Goal: Task Accomplishment & Management: Manage account settings

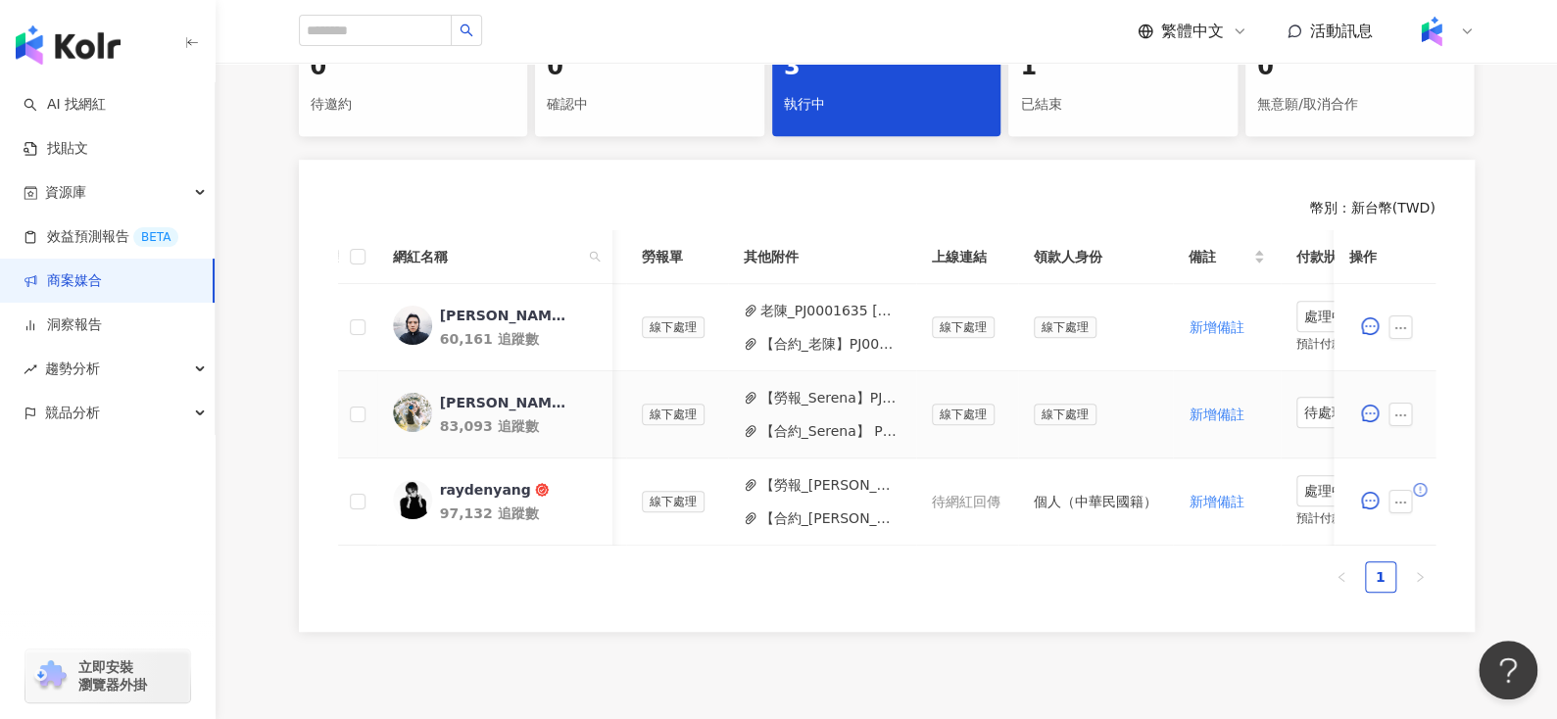
scroll to position [0, 838]
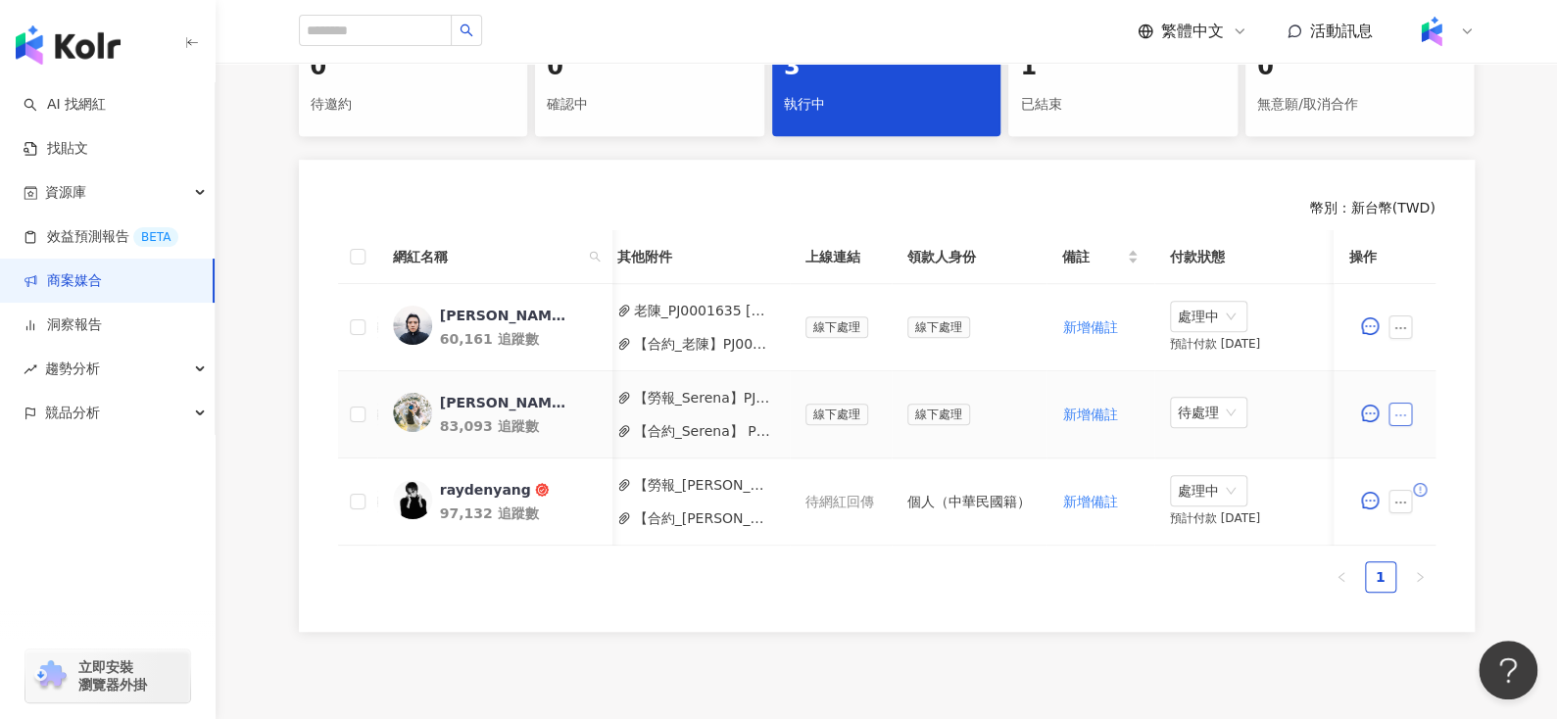
click at [1405, 412] on icon "ellipsis" at bounding box center [1400, 416] width 14 height 14
click at [1420, 110] on span "新增附件" at bounding box center [1430, 113] width 55 height 16
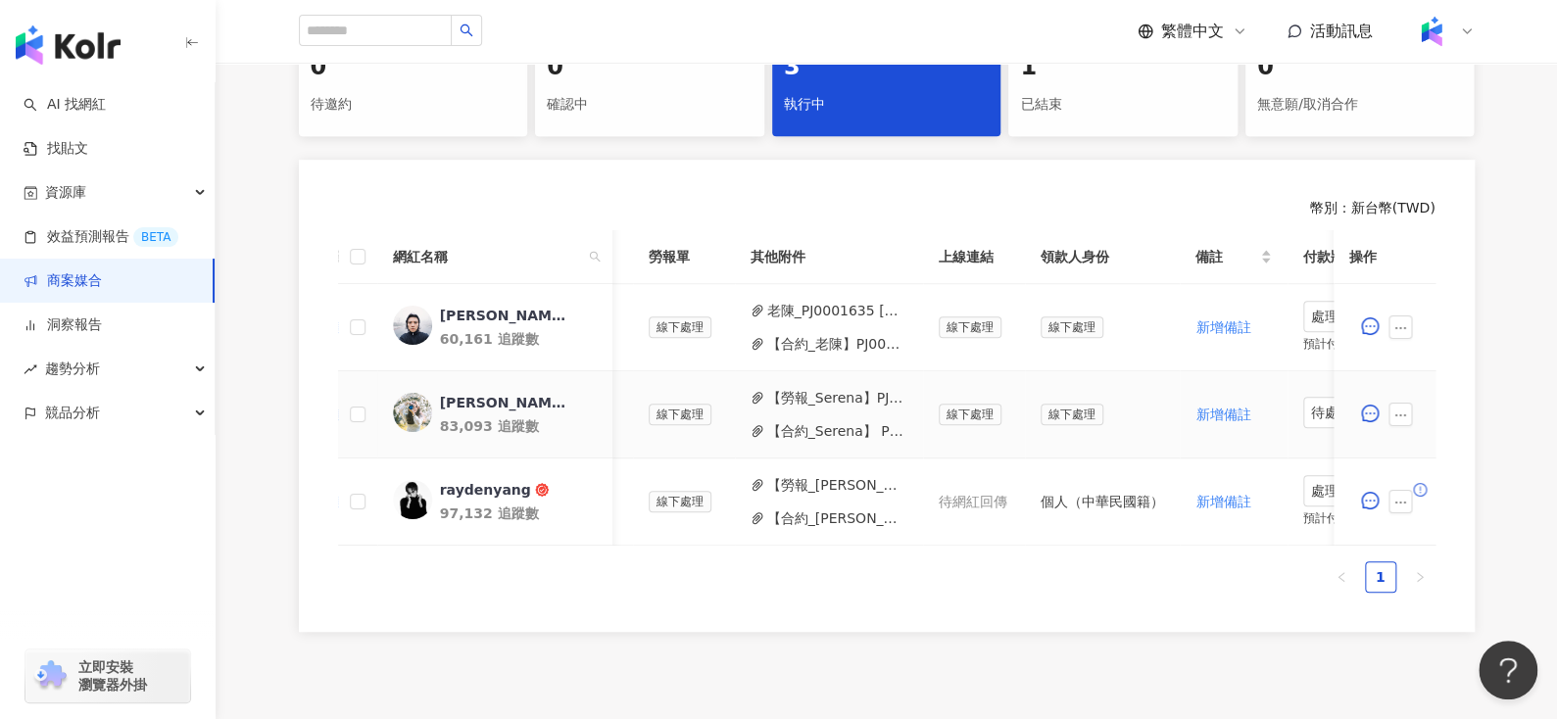
click at [798, 429] on button "【合約_Serena】 PJ0001635 台灣大哥大_Pixel10_202507_KOL.pdf" at bounding box center [837, 431] width 140 height 22
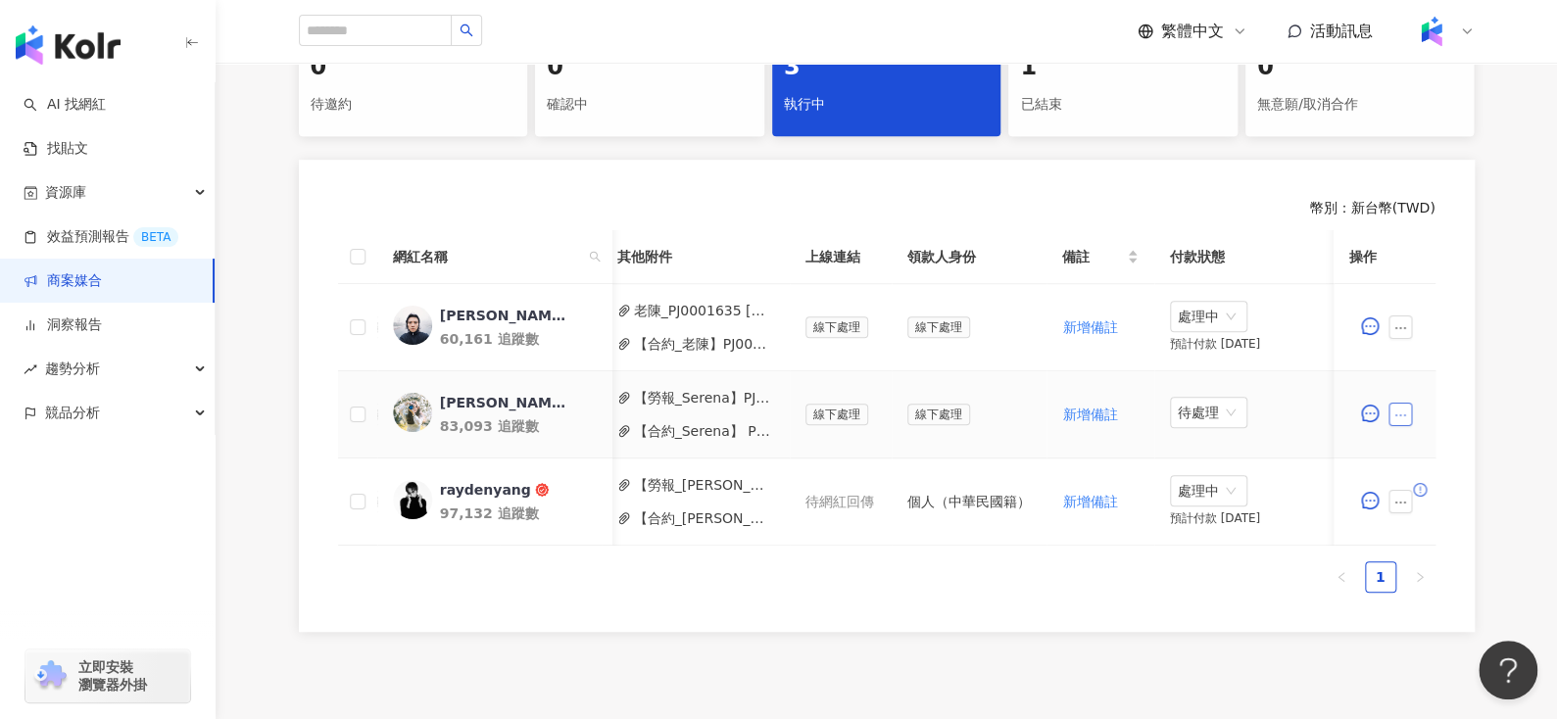
click at [1403, 415] on icon "ellipsis" at bounding box center [1400, 416] width 14 height 14
click at [1431, 116] on span "新增附件" at bounding box center [1430, 113] width 55 height 16
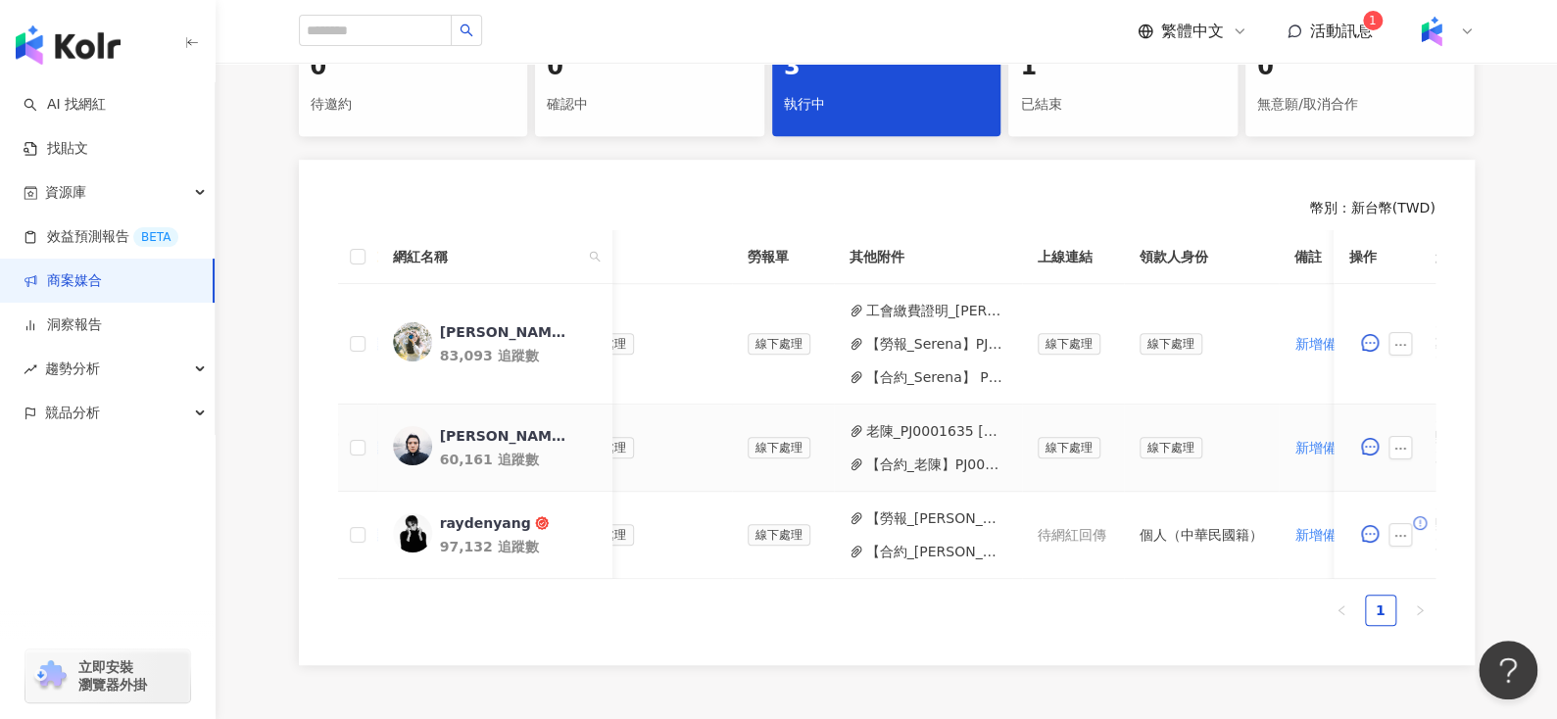
scroll to position [0, 599]
click at [896, 351] on button "【勞報_Serena】PJ0001635 [GEOGRAPHIC_DATA]_Pixel10_202507_KOL_0821.pdf" at bounding box center [943, 344] width 140 height 22
click at [884, 370] on button "【合約_Serena】 PJ0001635 台灣大哥大_Pixel10_202507_KOL.pdf" at bounding box center [943, 377] width 140 height 22
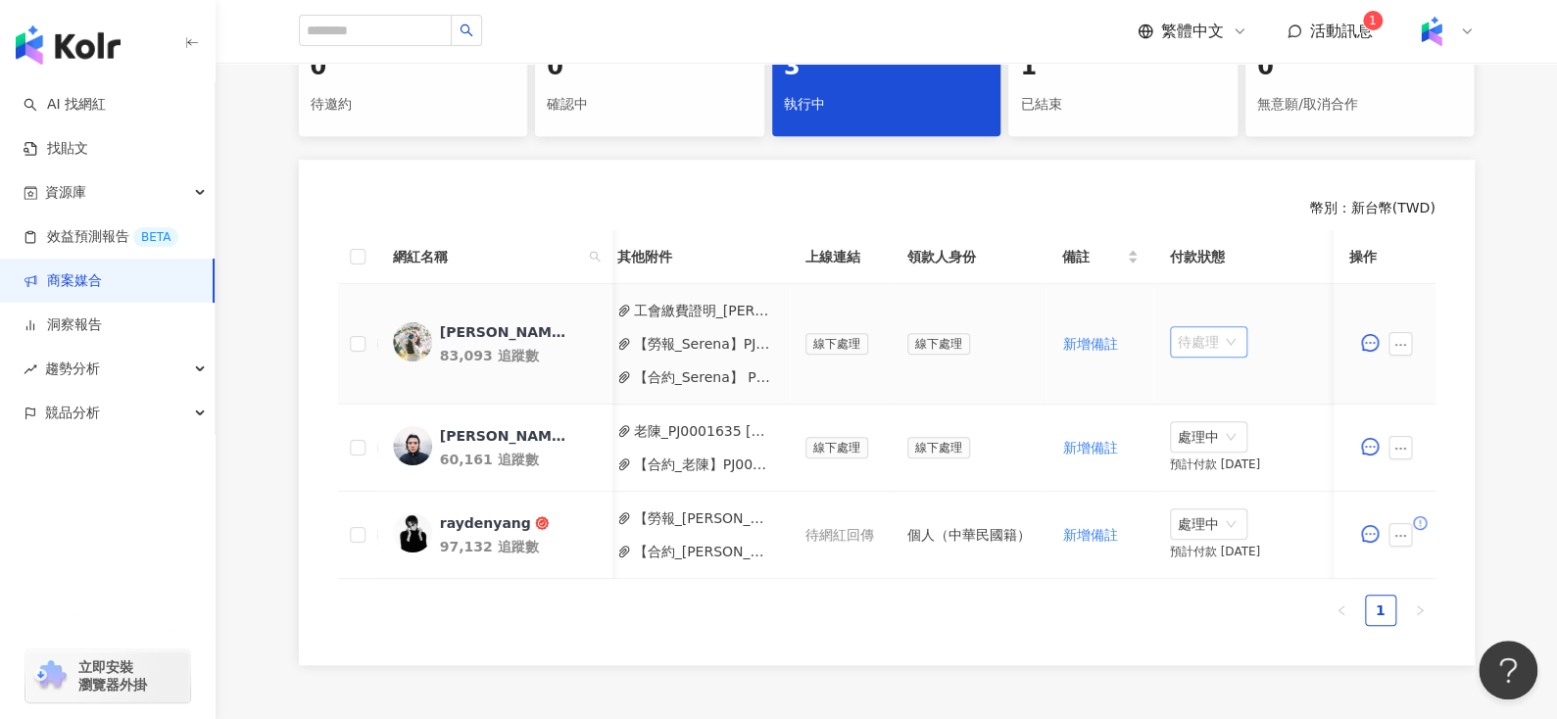
click at [1208, 332] on span "待處理" at bounding box center [1209, 341] width 62 height 29
click at [1206, 408] on div "處理中" at bounding box center [1195, 415] width 55 height 22
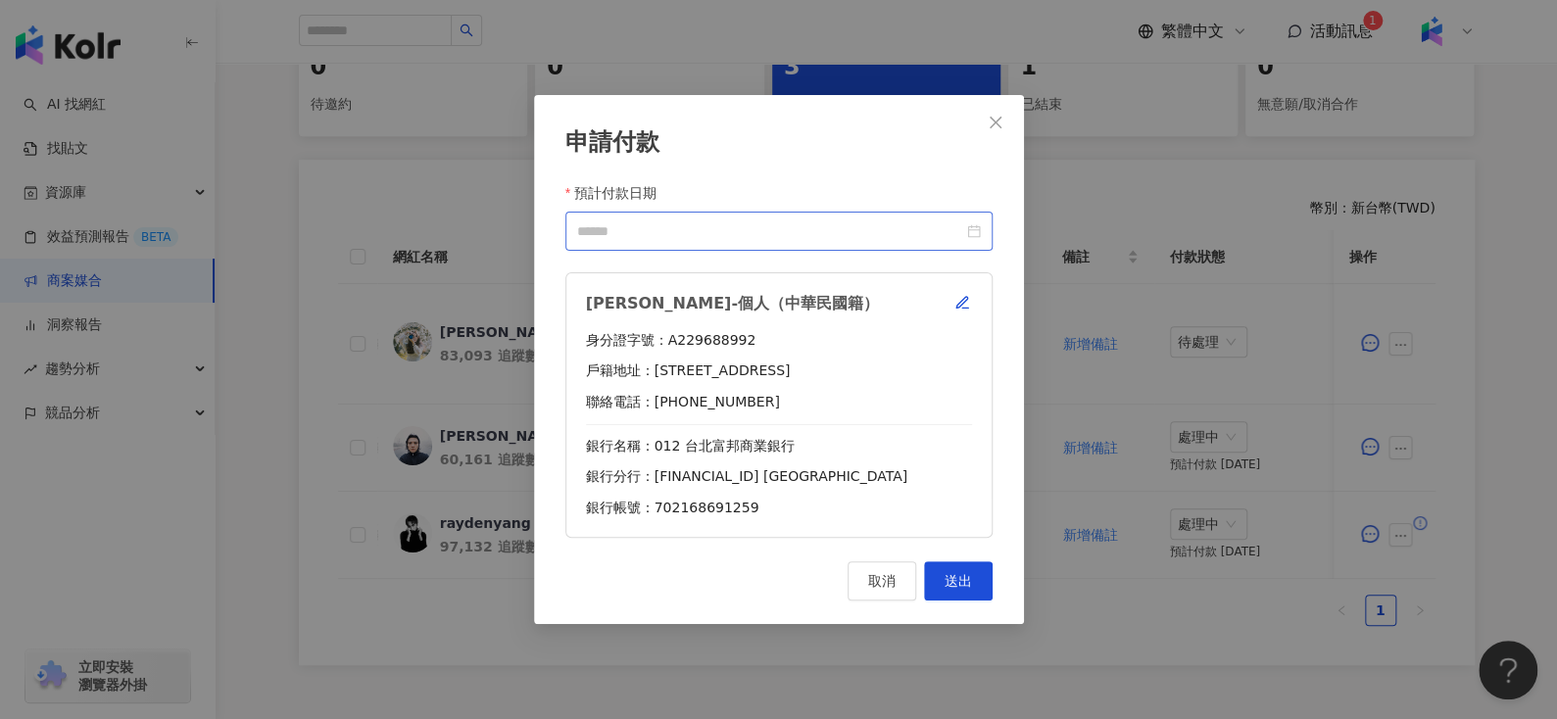
click at [975, 233] on div at bounding box center [779, 231] width 404 height 22
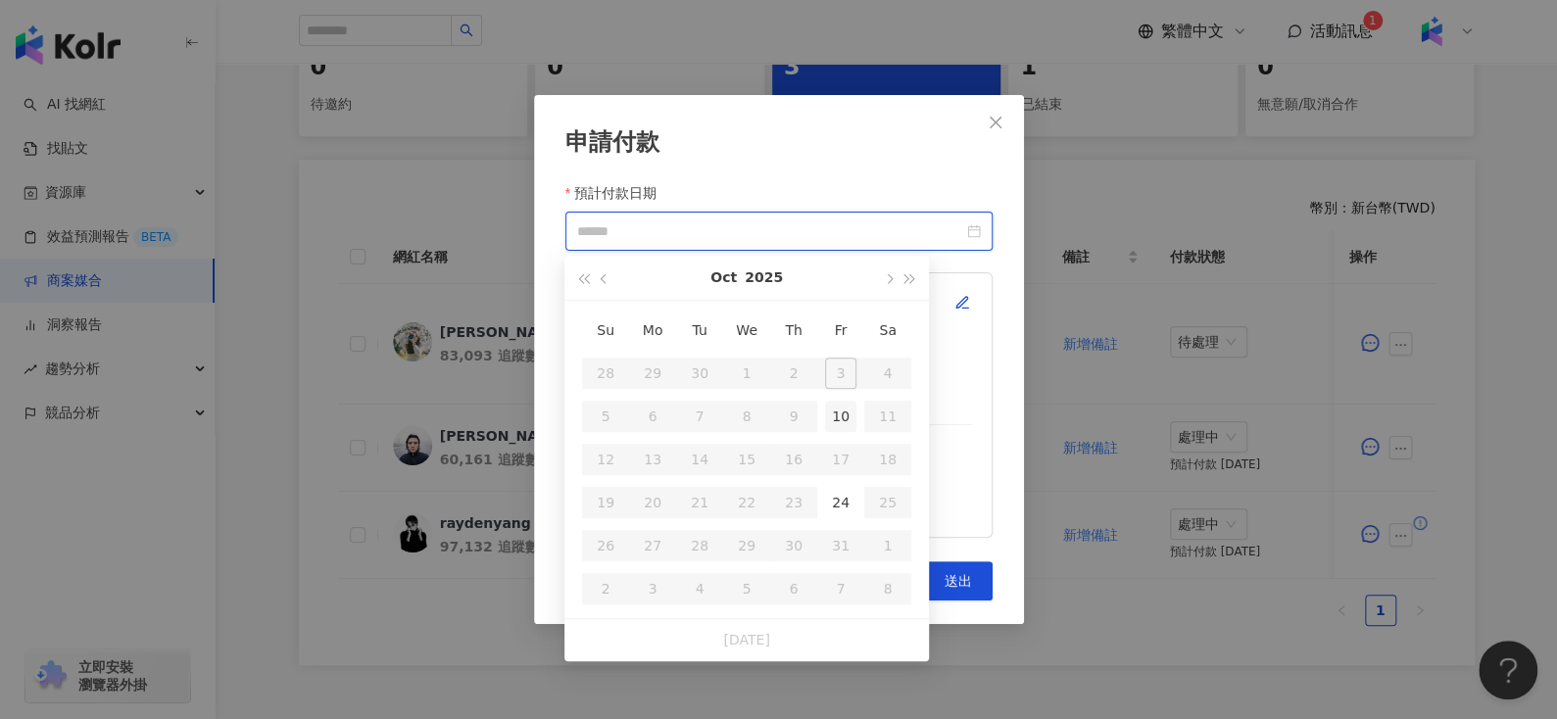
type input "**********"
click at [836, 413] on div "10" at bounding box center [840, 416] width 31 height 31
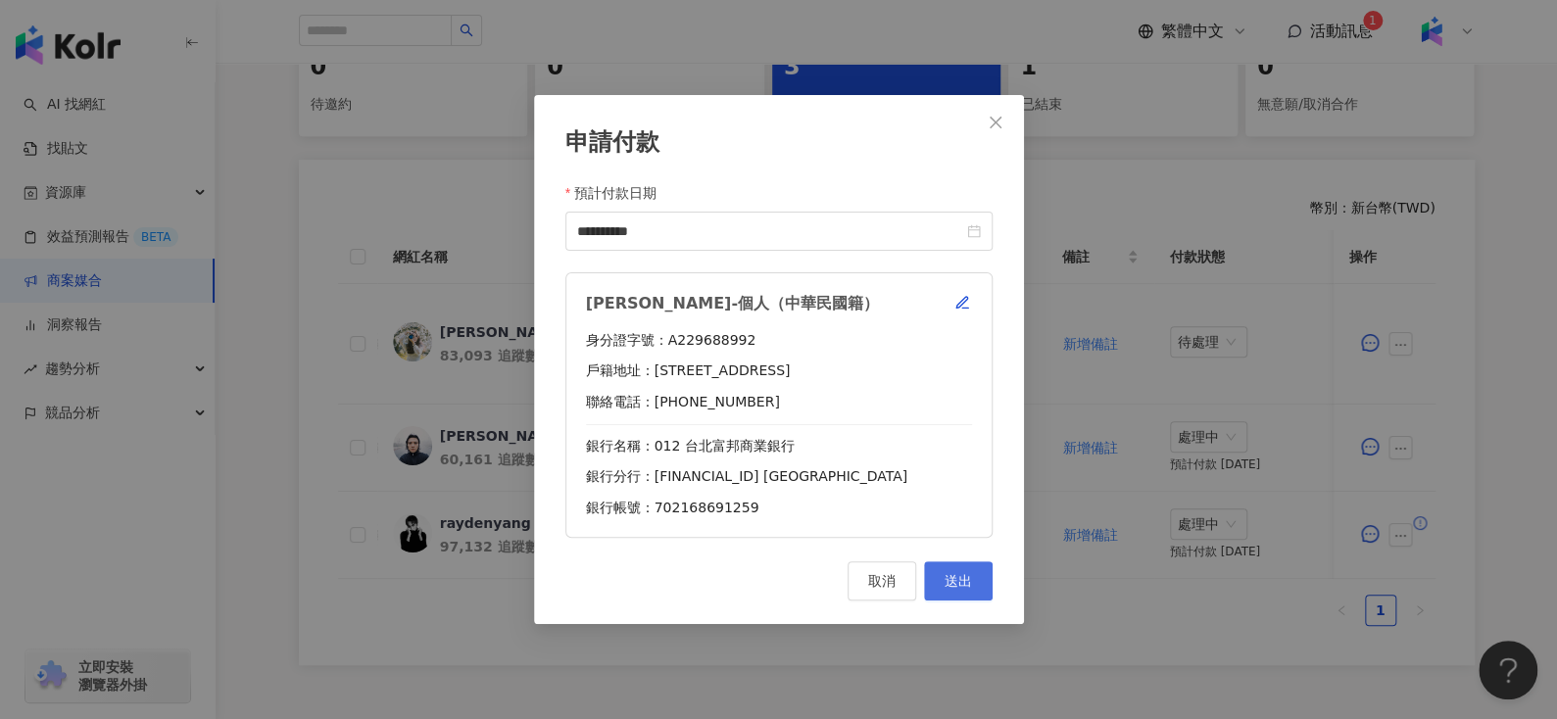
click at [958, 573] on span "送出" at bounding box center [958, 581] width 27 height 16
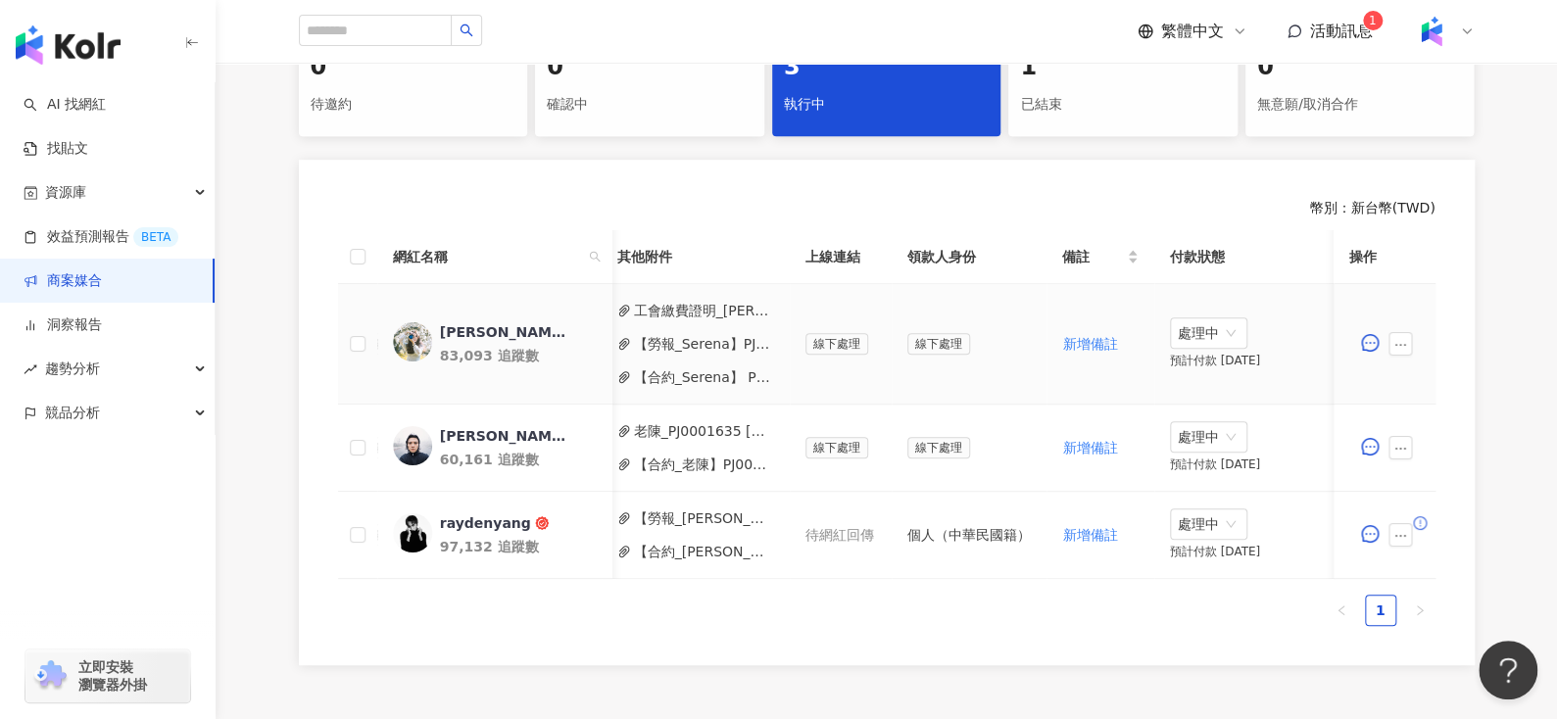
scroll to position [332, 0]
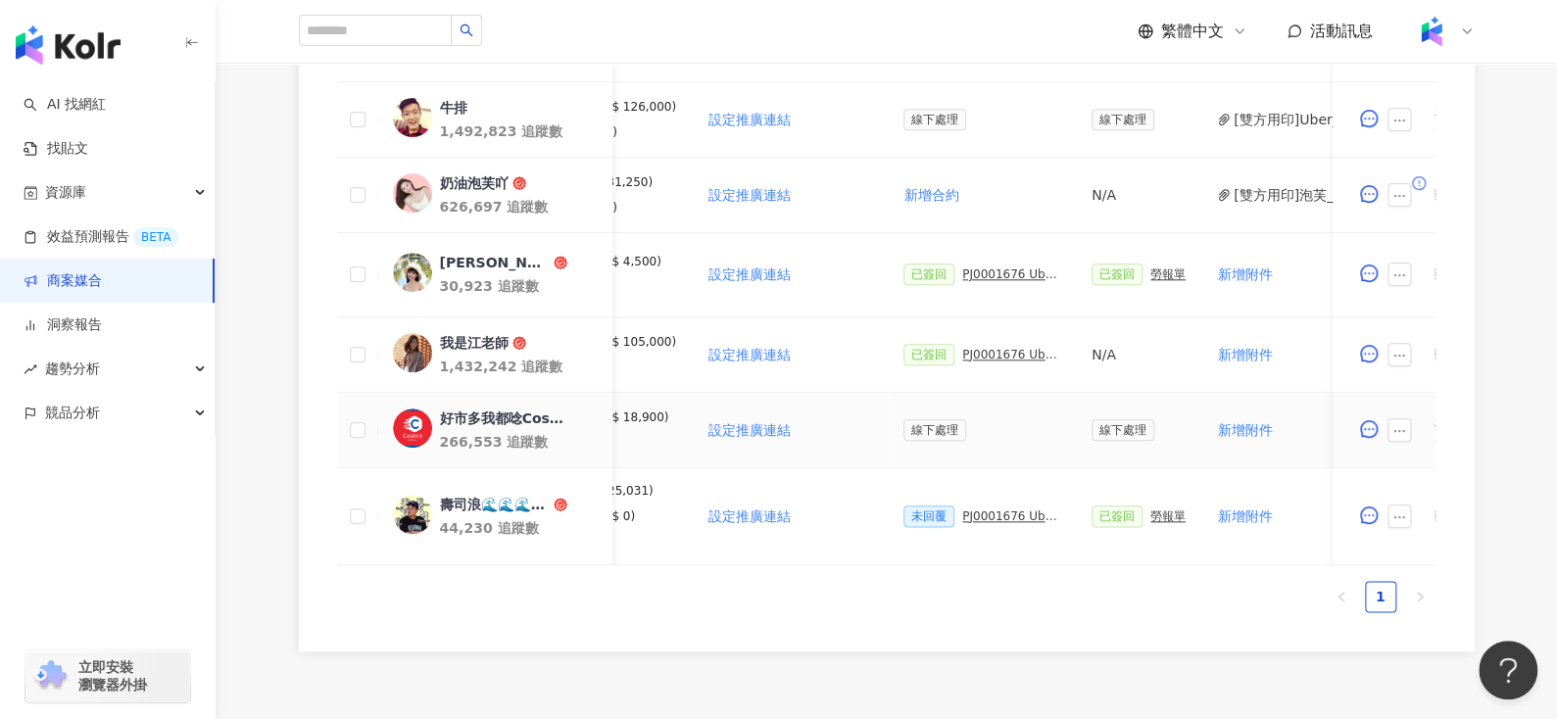
scroll to position [0, 298]
click at [990, 353] on div "PJ0001676 Uber Eats_Costco_202509_KOL&Buzz" at bounding box center [1009, 355] width 98 height 14
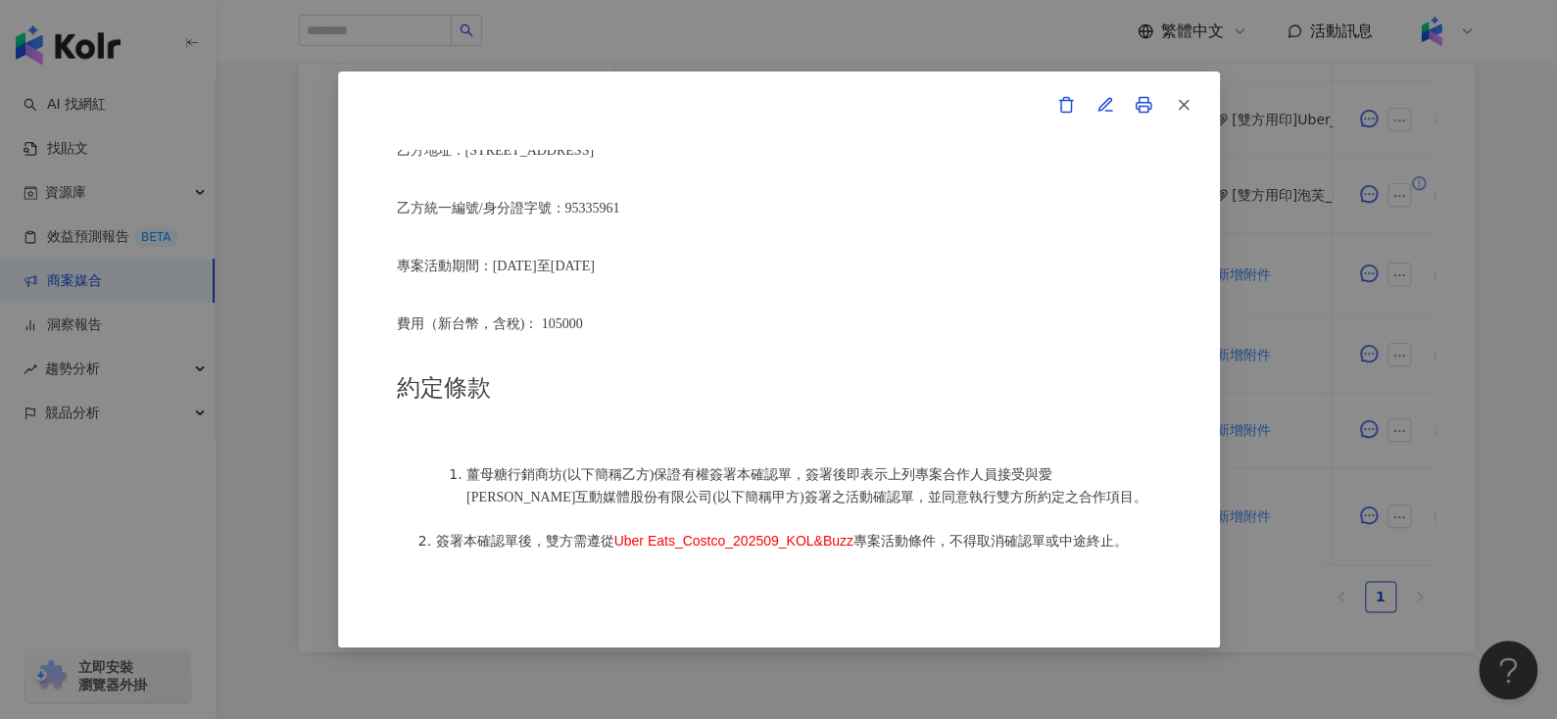
scroll to position [887, 0]
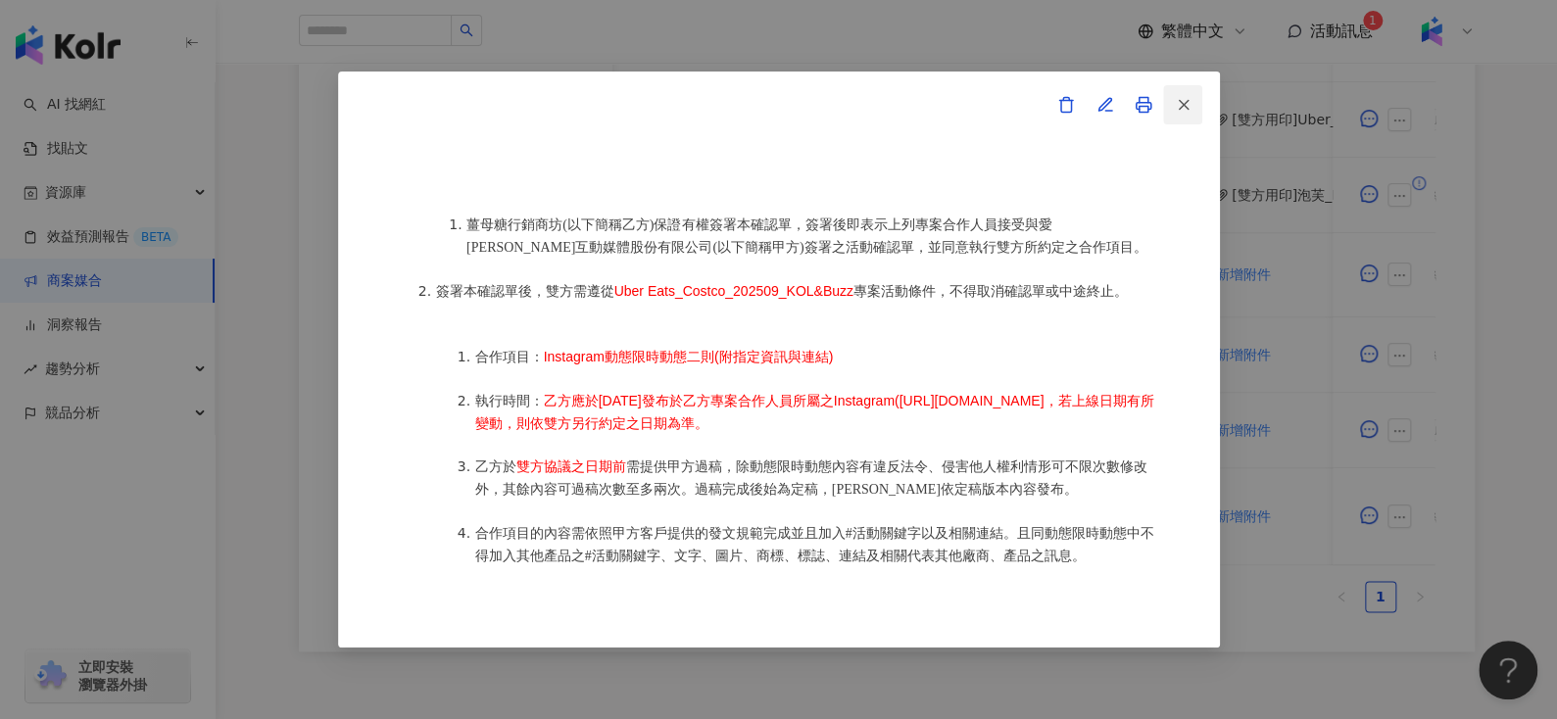
click at [1186, 101] on line "button" at bounding box center [1183, 105] width 9 height 9
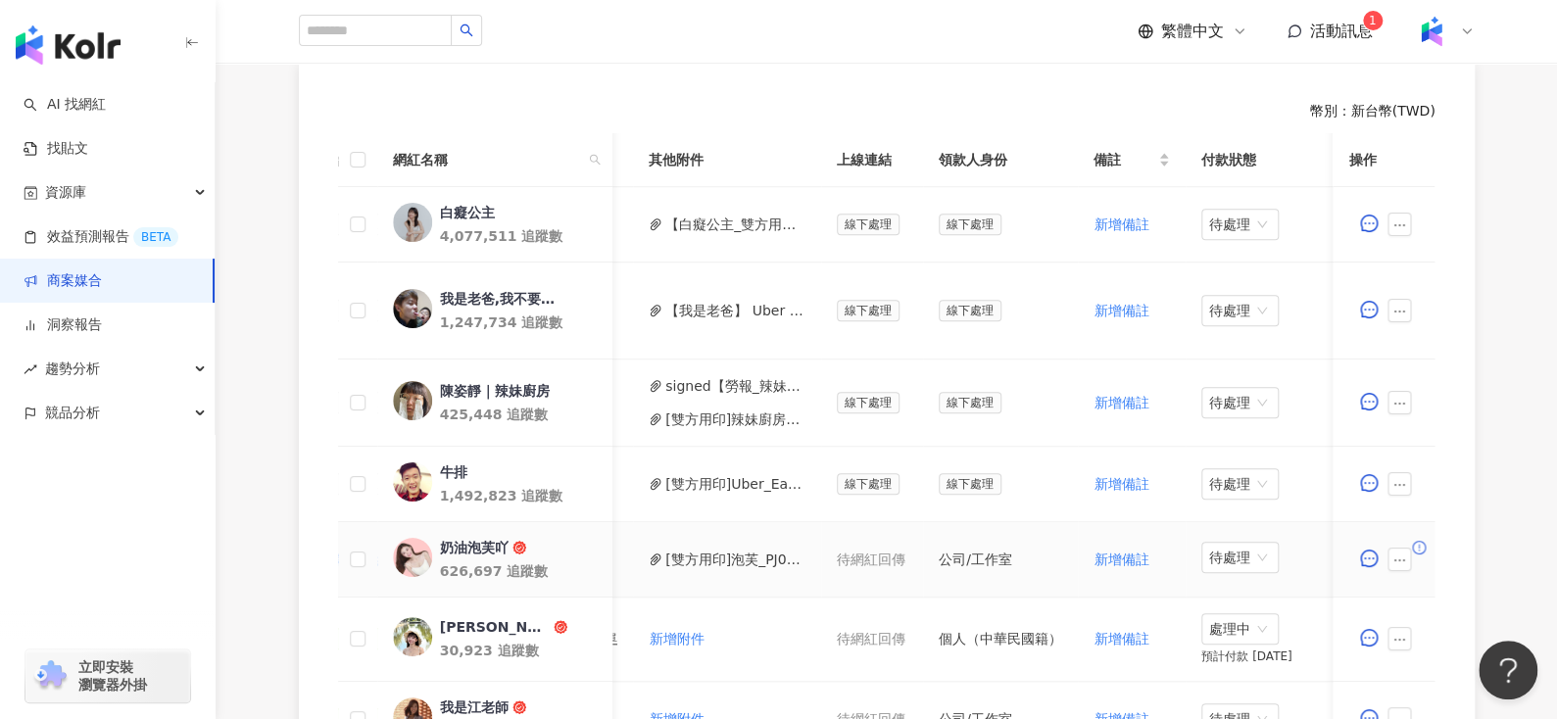
scroll to position [539, 0]
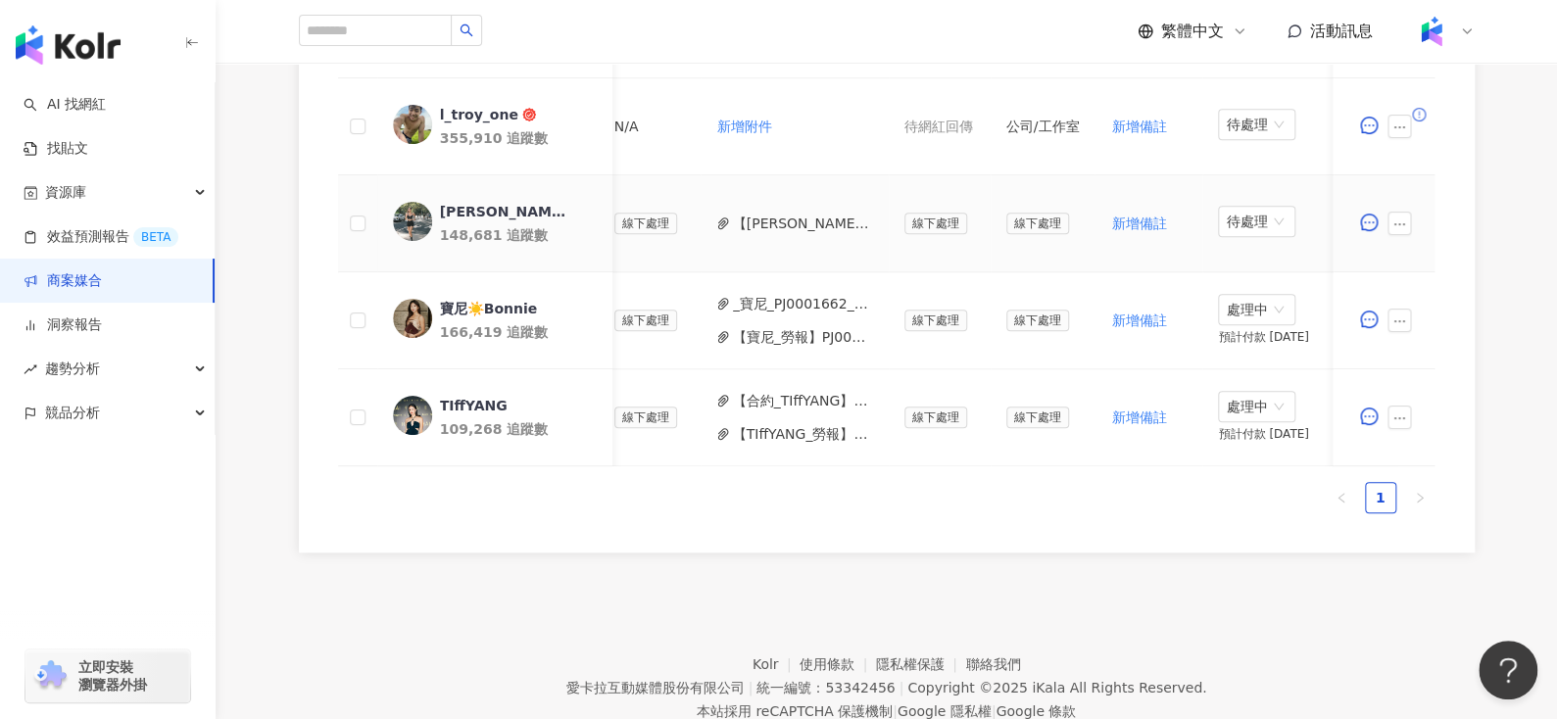
scroll to position [0, 741]
click at [776, 218] on button "【蔡楚珺Jennifer_勞報】PJ0001662 李奧貝納_Sony耳機_健身型KOL_IG合作_202508 (1).pdf" at bounding box center [801, 224] width 140 height 22
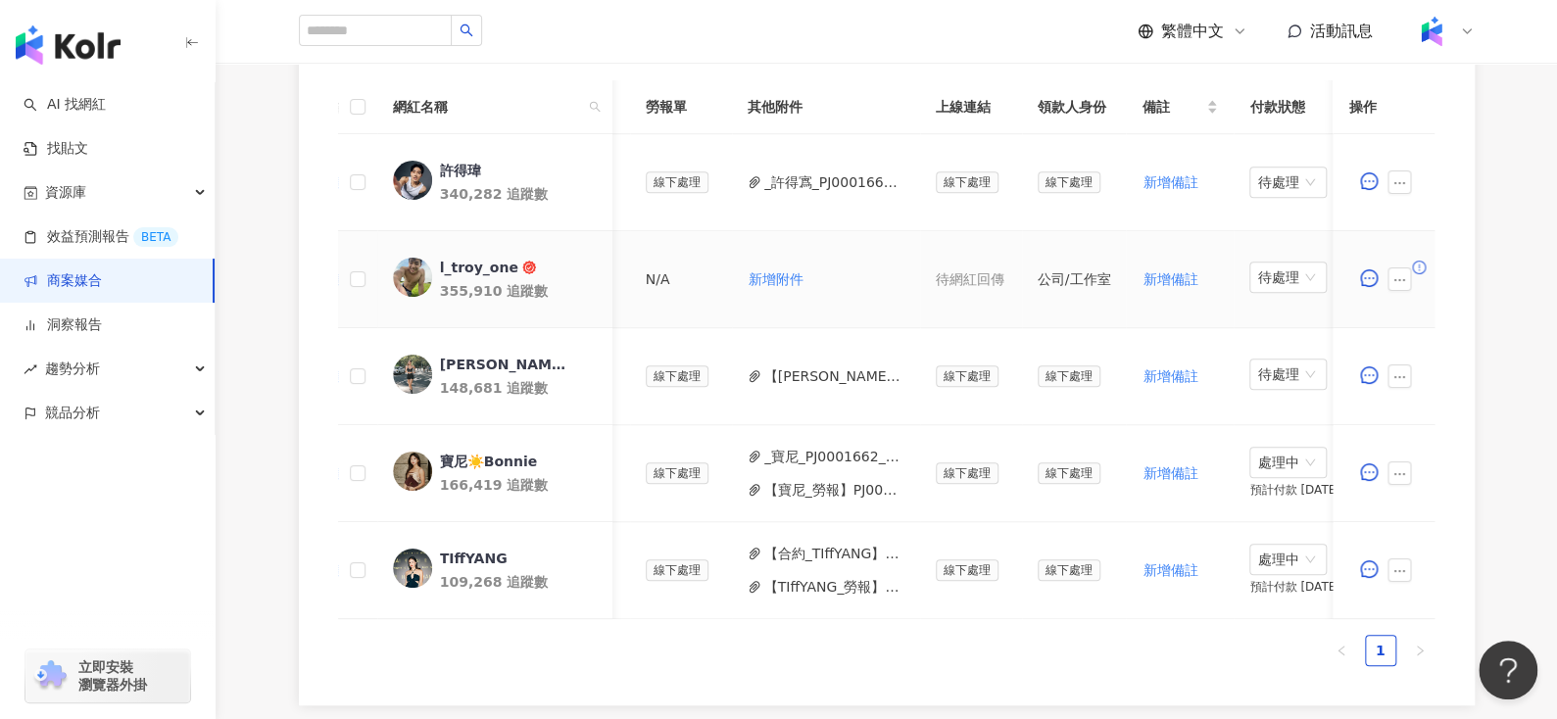
scroll to position [0, 788]
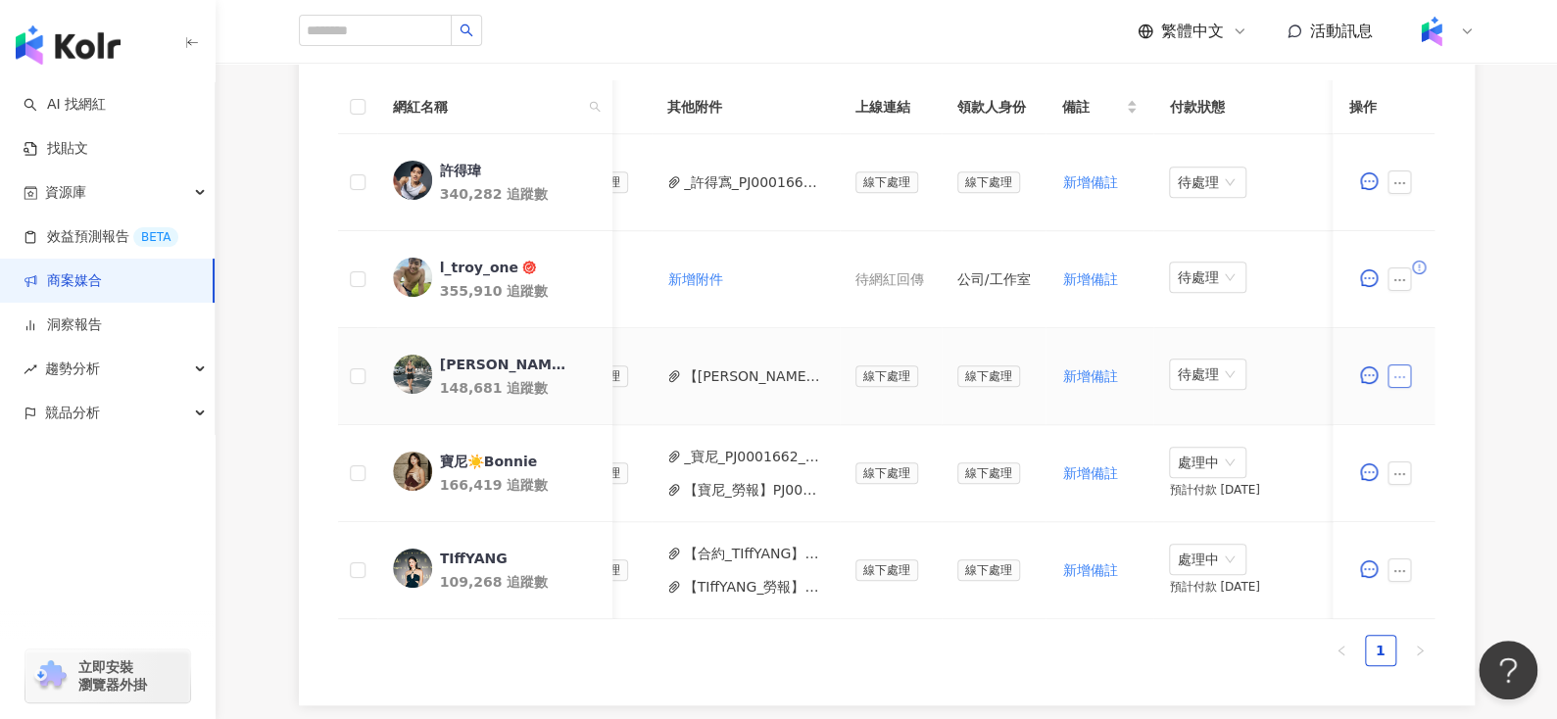
click at [1402, 380] on icon "ellipsis" at bounding box center [1400, 377] width 14 height 14
click at [1450, 84] on div "新增附件" at bounding box center [1430, 75] width 55 height 22
click at [1393, 371] on icon "ellipsis" at bounding box center [1400, 377] width 14 height 14
click at [1404, 77] on span "新增附件" at bounding box center [1430, 75] width 55 height 16
